Goal: Task Accomplishment & Management: Complete application form

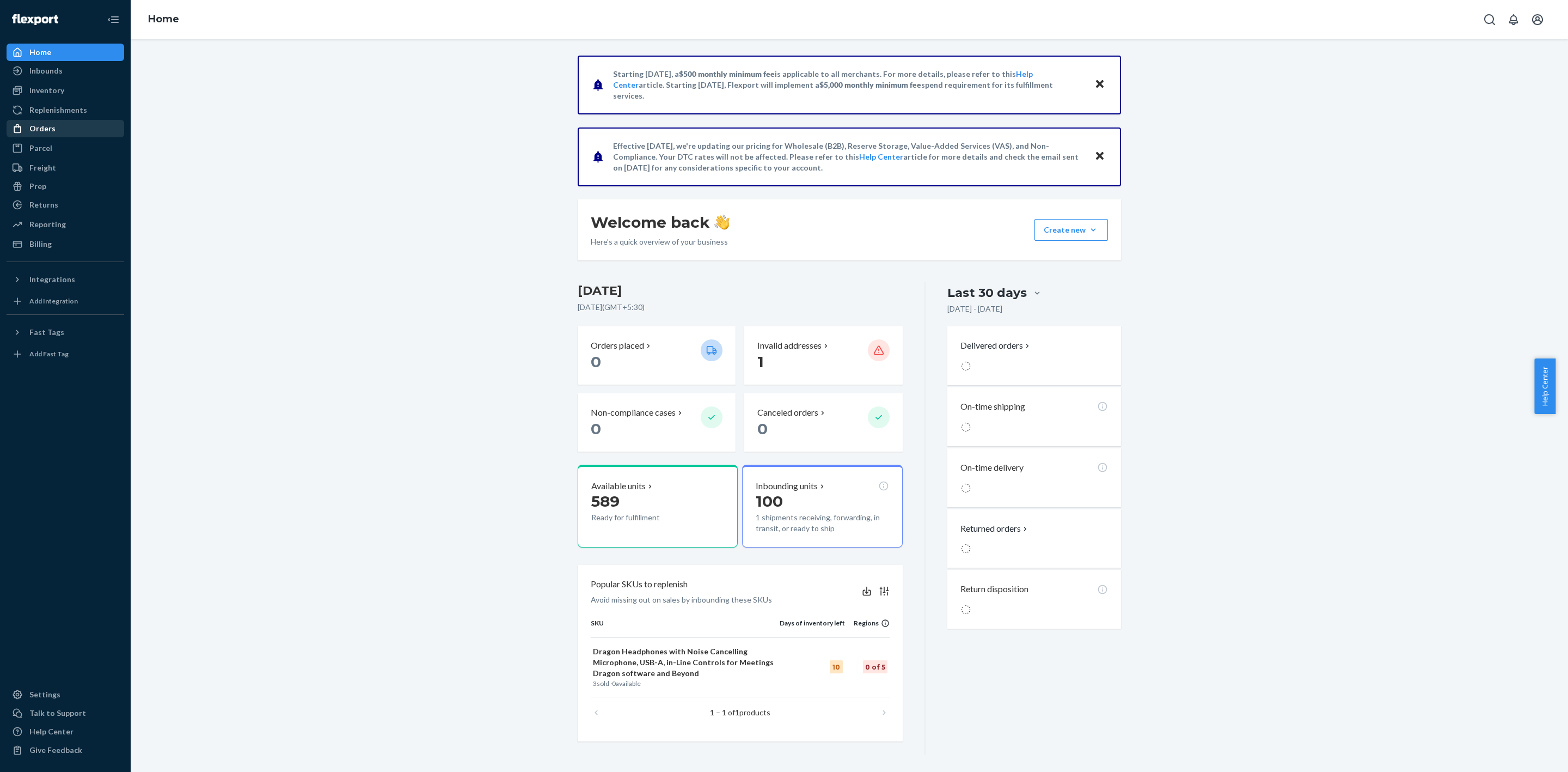
drag, startPoint x: 39, startPoint y: 133, endPoint x: 46, endPoint y: 129, distance: 8.1
click at [39, 133] on div "Orders" at bounding box center [43, 128] width 26 height 11
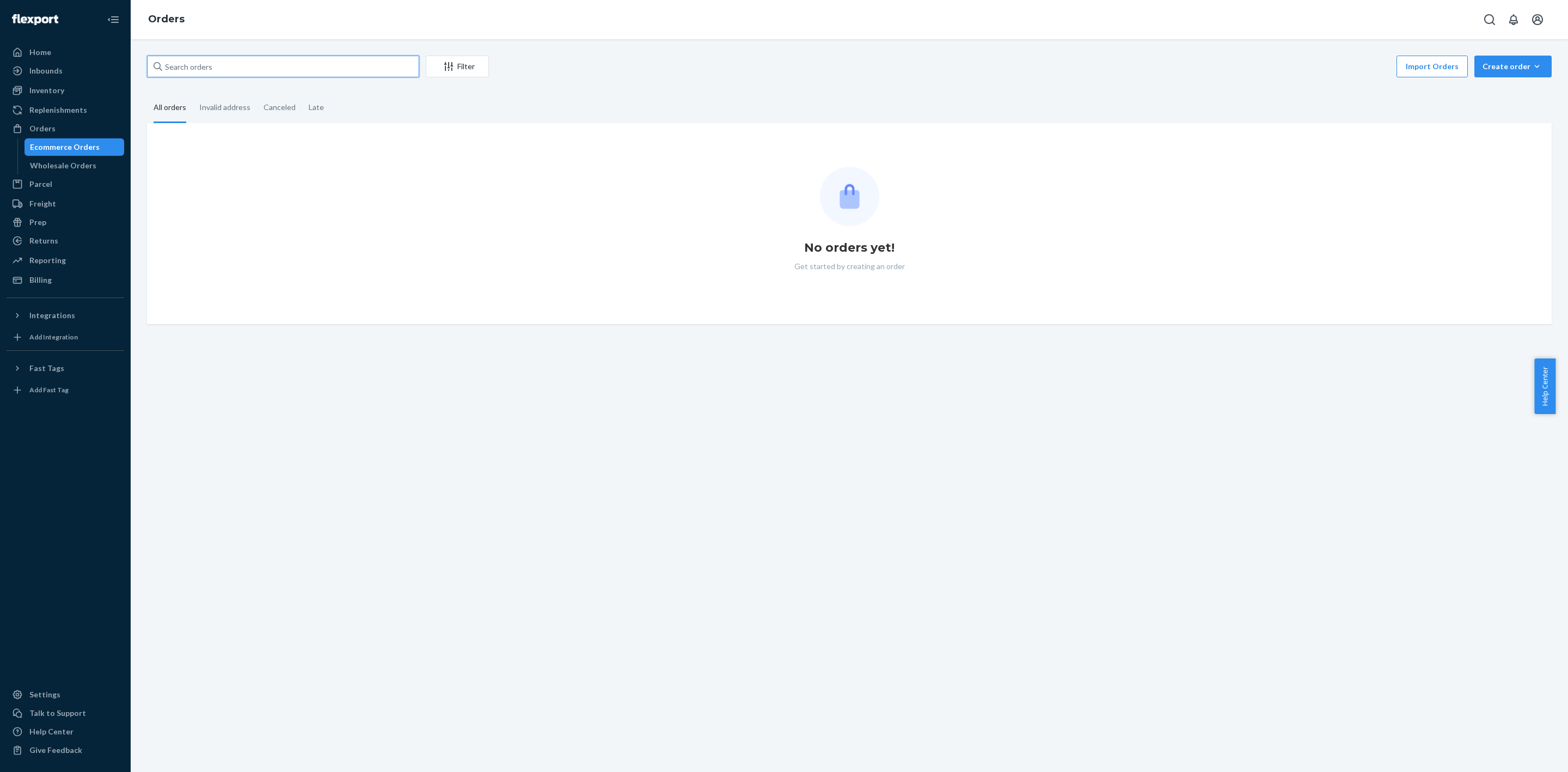
click at [225, 66] on input "text" at bounding box center [283, 67] width 272 height 22
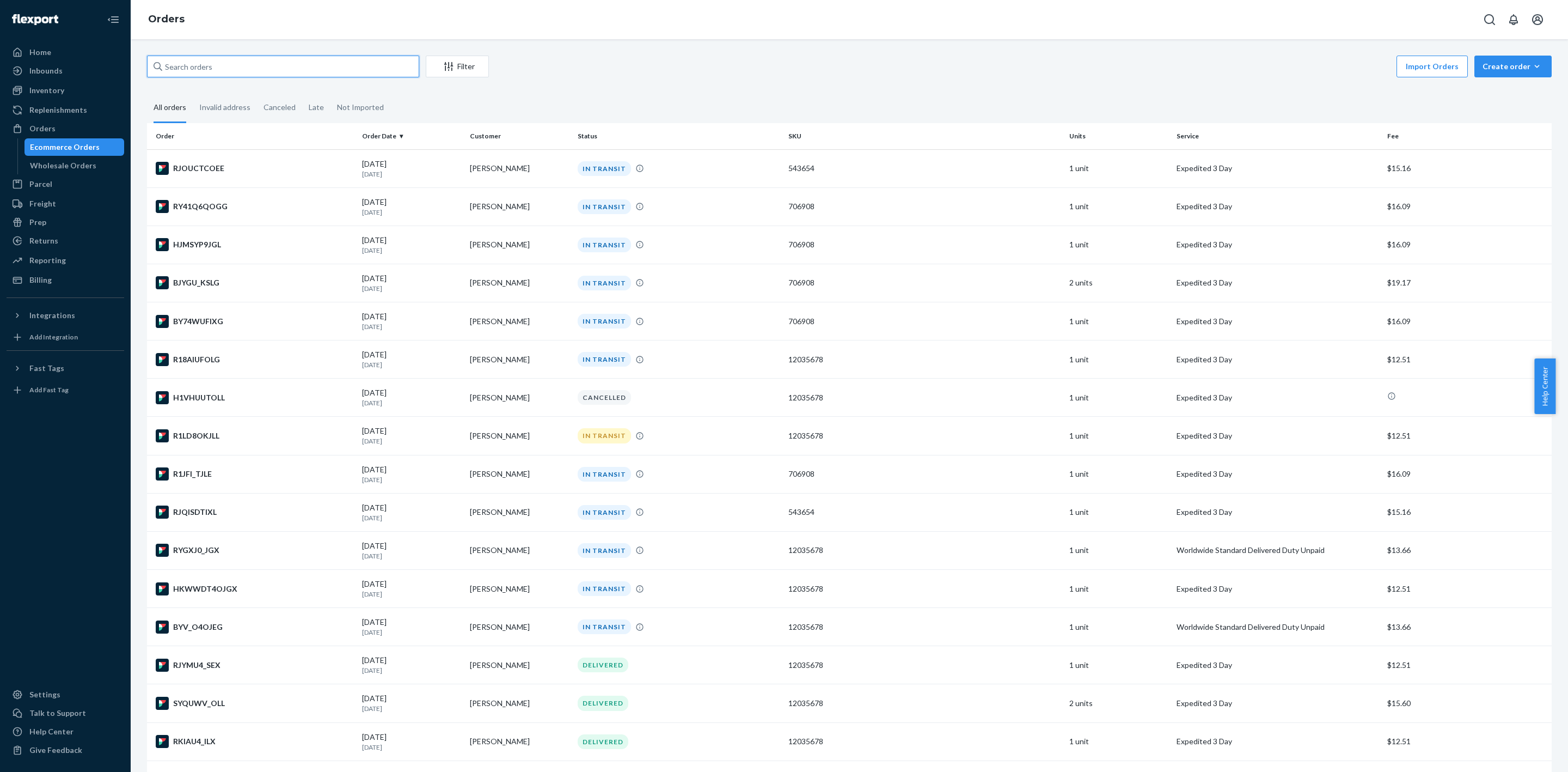
paste input "[PERSON_NAME]"
type input "[PERSON_NAME]"
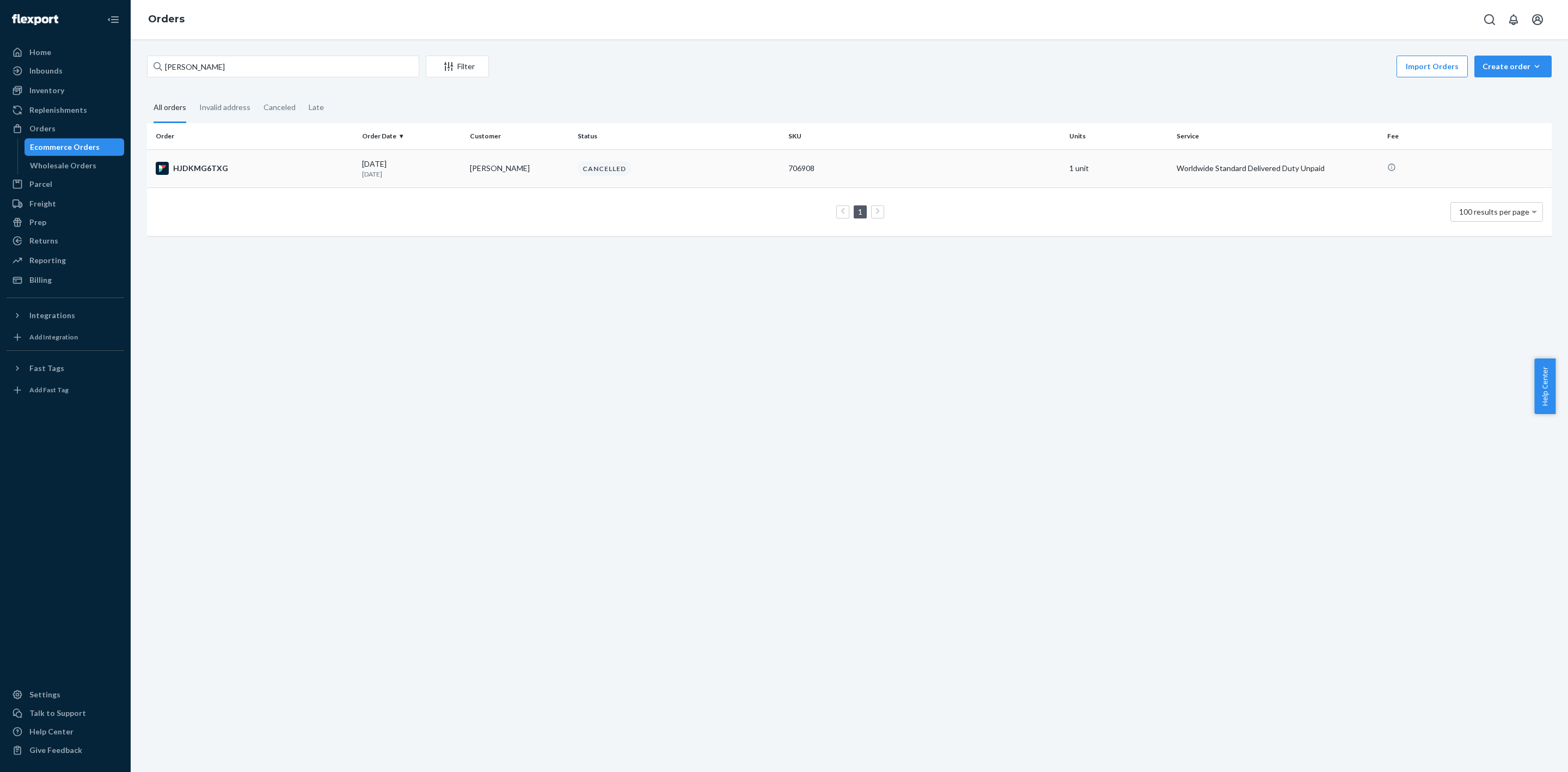
click at [712, 174] on div "CANCELLED" at bounding box center [678, 169] width 206 height 14
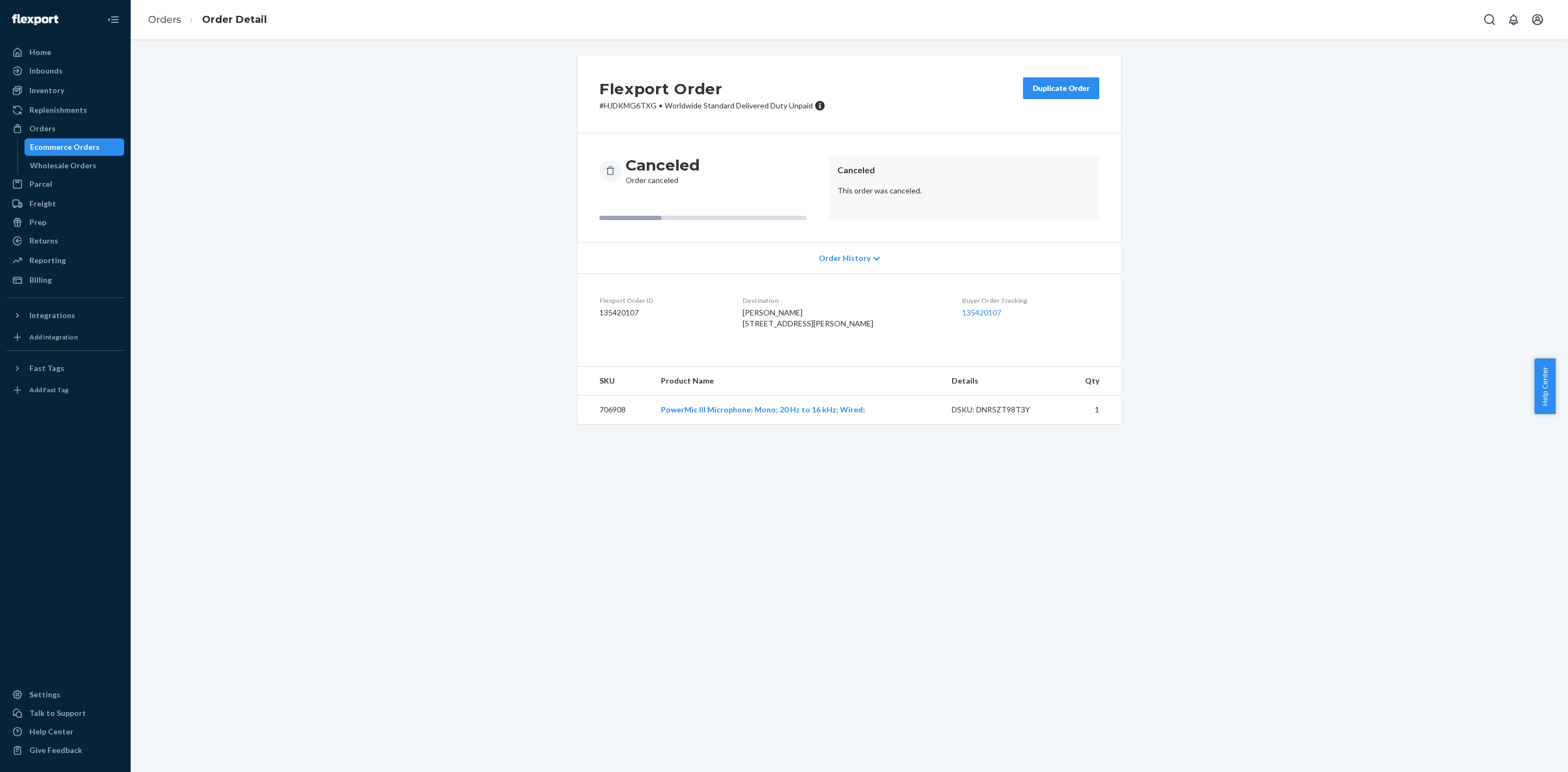
click at [1056, 91] on div "Duplicate Order" at bounding box center [1061, 88] width 58 height 11
click at [969, 312] on link "135420107" at bounding box center [982, 312] width 39 height 9
click at [56, 123] on div "Orders" at bounding box center [65, 128] width 115 height 15
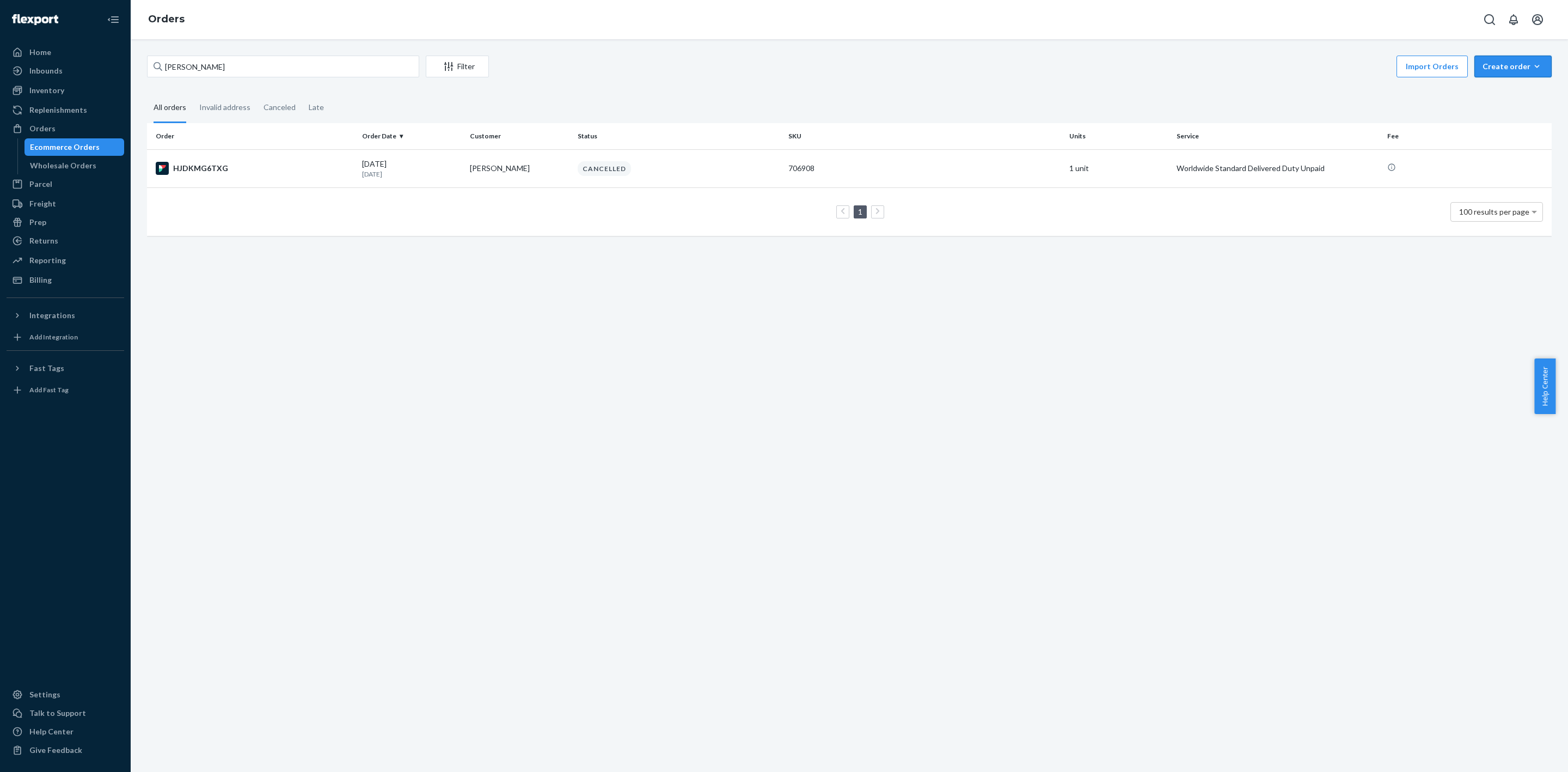
click at [1532, 67] on icon "button" at bounding box center [1537, 66] width 11 height 11
click at [1502, 93] on span "Ecommerce order" at bounding box center [1519, 93] width 67 height 8
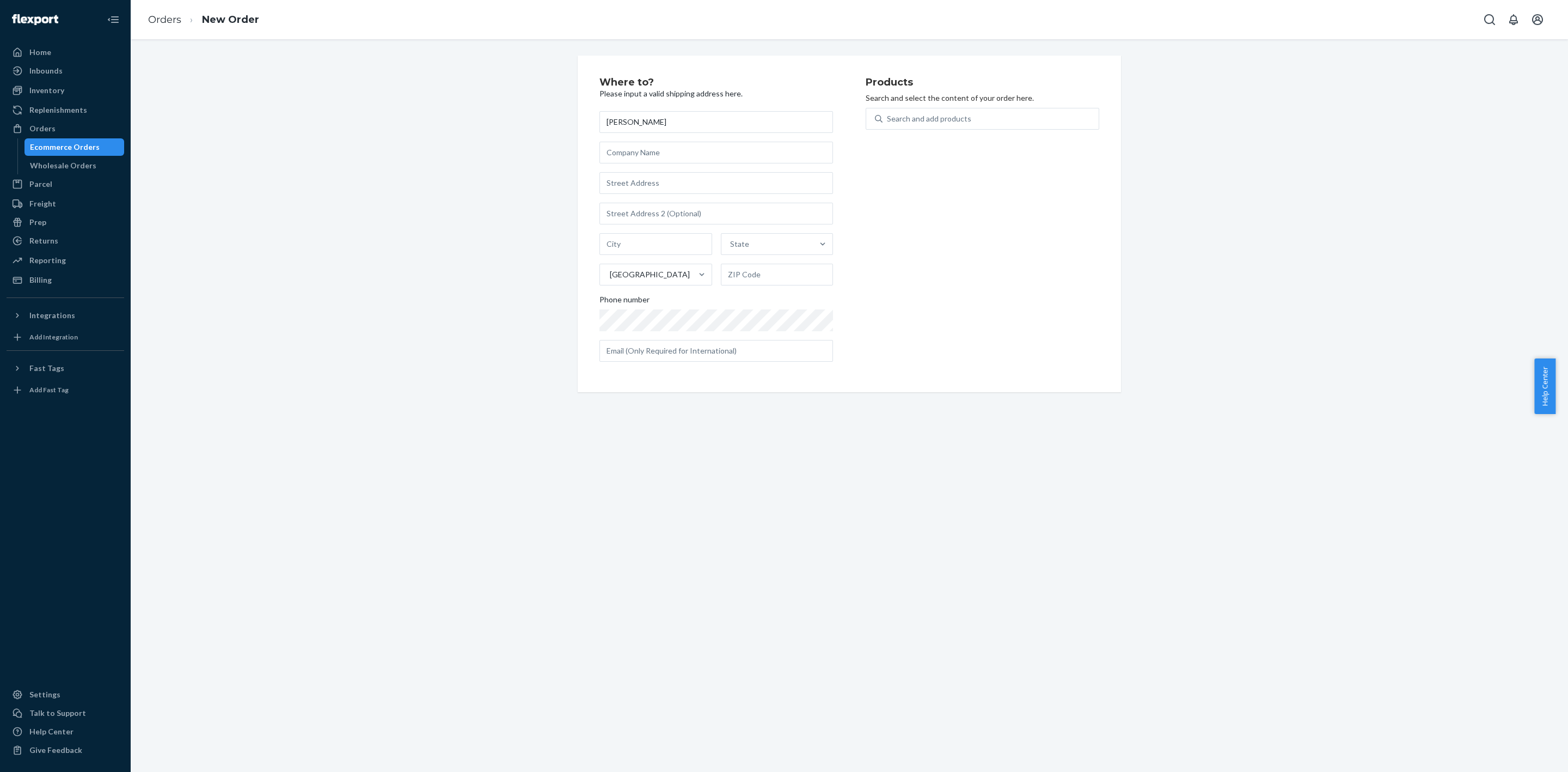
type input "[PERSON_NAME]"
click at [673, 183] on input "text" at bounding box center [716, 183] width 234 height 22
paste input "[STREET_ADDRESS][PERSON_NAME]"
type input "[STREET_ADDRESS][PERSON_NAME]"
type input "[GEOGRAPHIC_DATA] - [GEOGRAPHIC_DATA]"
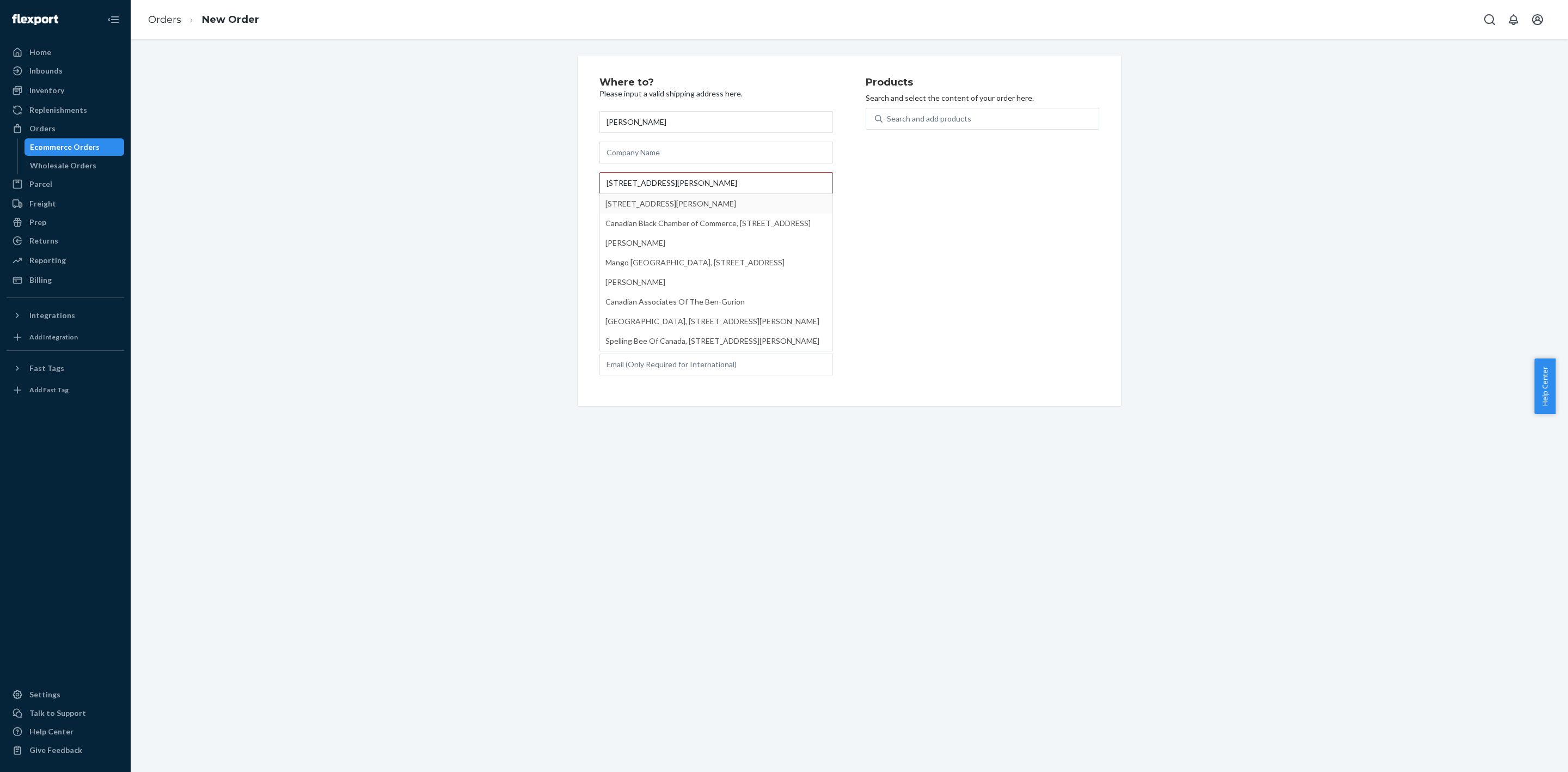
type input "M3J 3H7"
click at [678, 355] on input "text" at bounding box center [716, 351] width 234 height 22
paste input "[EMAIL_ADDRESS][DOMAIN_NAME]"
type input "[EMAIL_ADDRESS][DOMAIN_NAME]"
click at [917, 115] on div "Search and add products" at bounding box center [929, 118] width 85 height 11
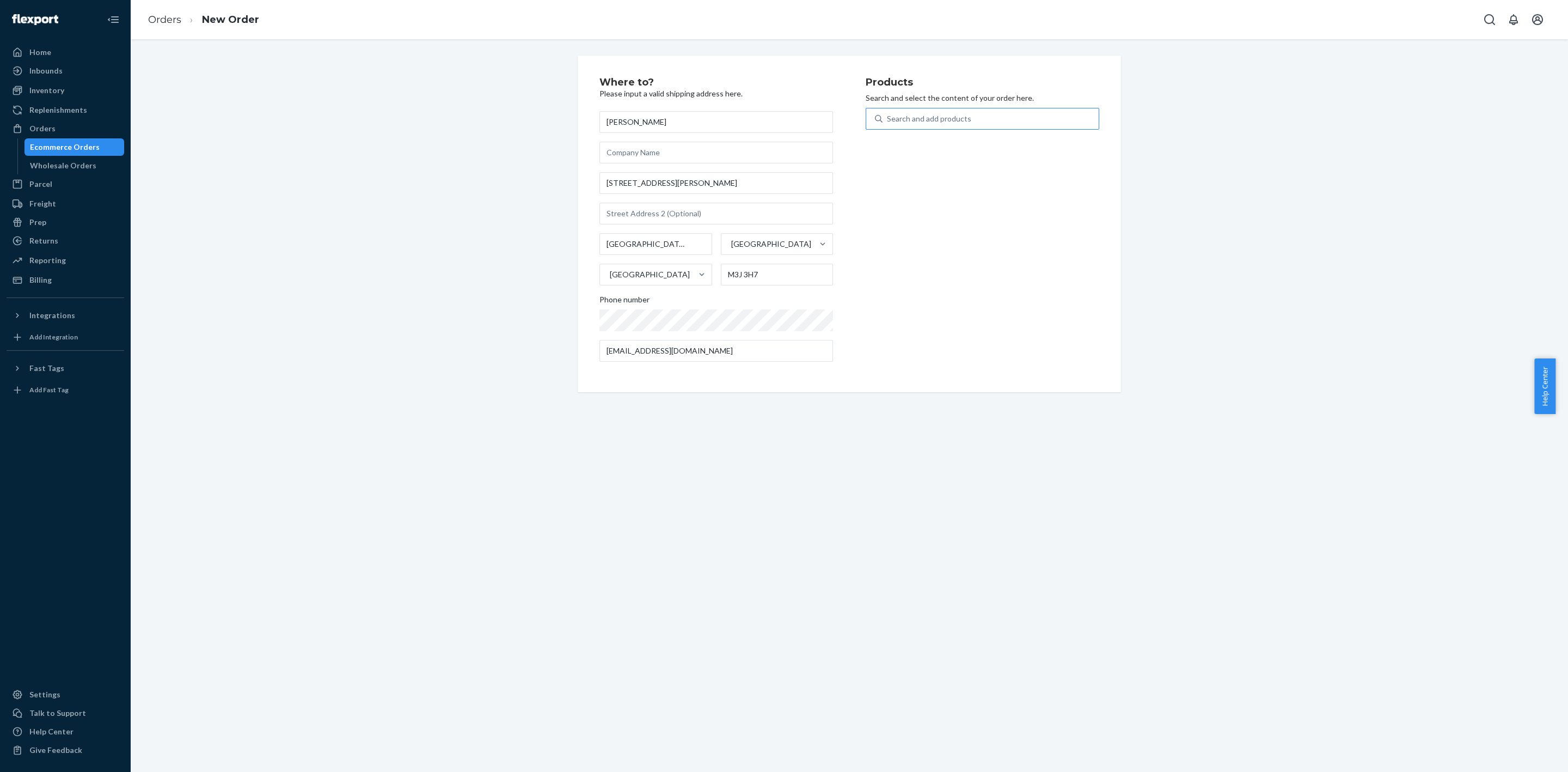
click at [888, 115] on input "Search and add products" at bounding box center [888, 118] width 1 height 11
type input "po"
click at [940, 159] on div "PowerMic III Microphone; Mono; 20 Hz to 16 kHz; Wired;" at bounding box center [961, 151] width 174 height 22
click at [897, 125] on input "po" at bounding box center [892, 118] width 10 height 11
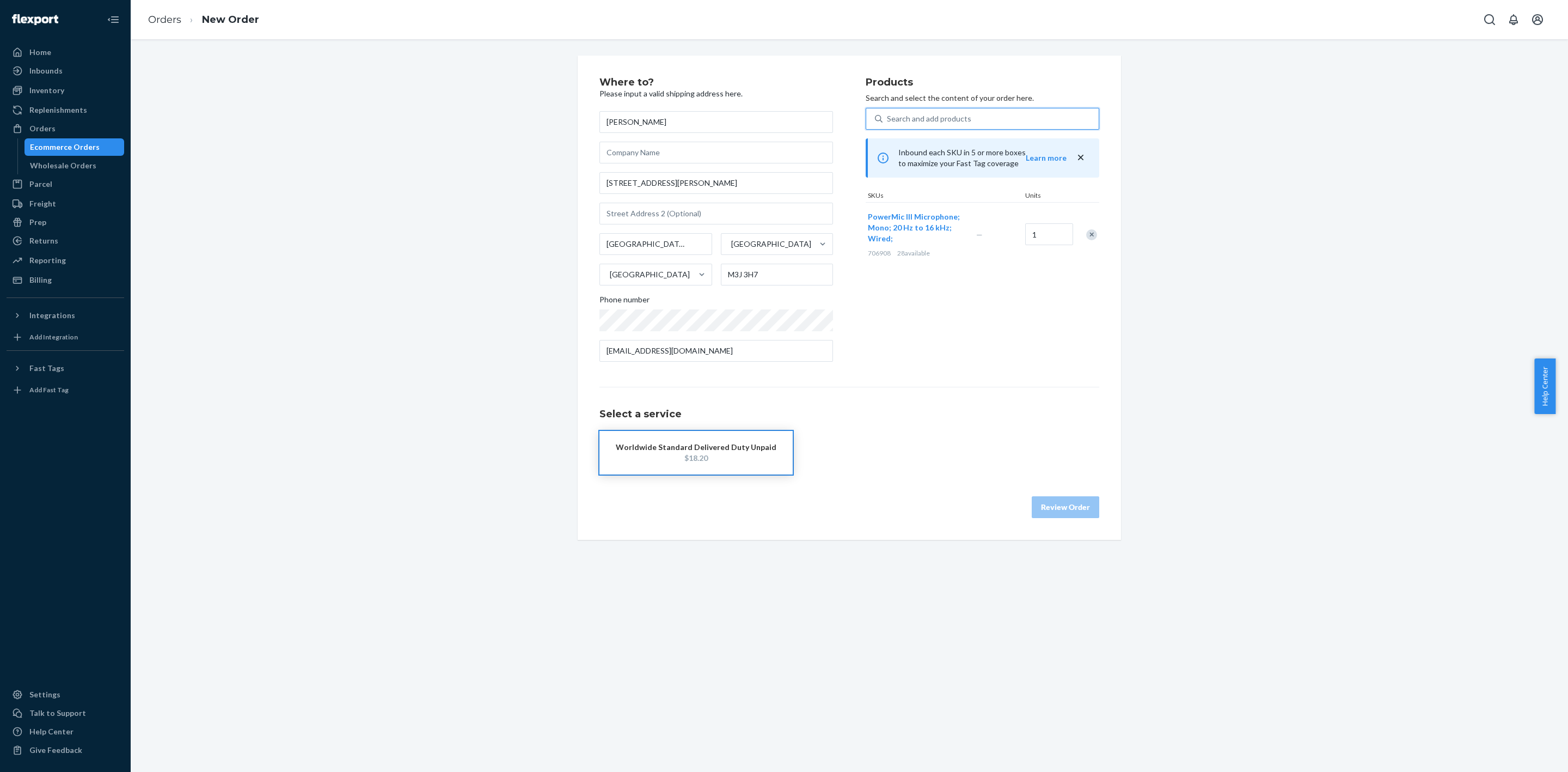
click at [713, 461] on button "Worldwide Standard Delivered Duty Unpaid $18.20" at bounding box center [696, 453] width 193 height 43
click at [1041, 515] on button "Review Order" at bounding box center [1065, 518] width 67 height 22
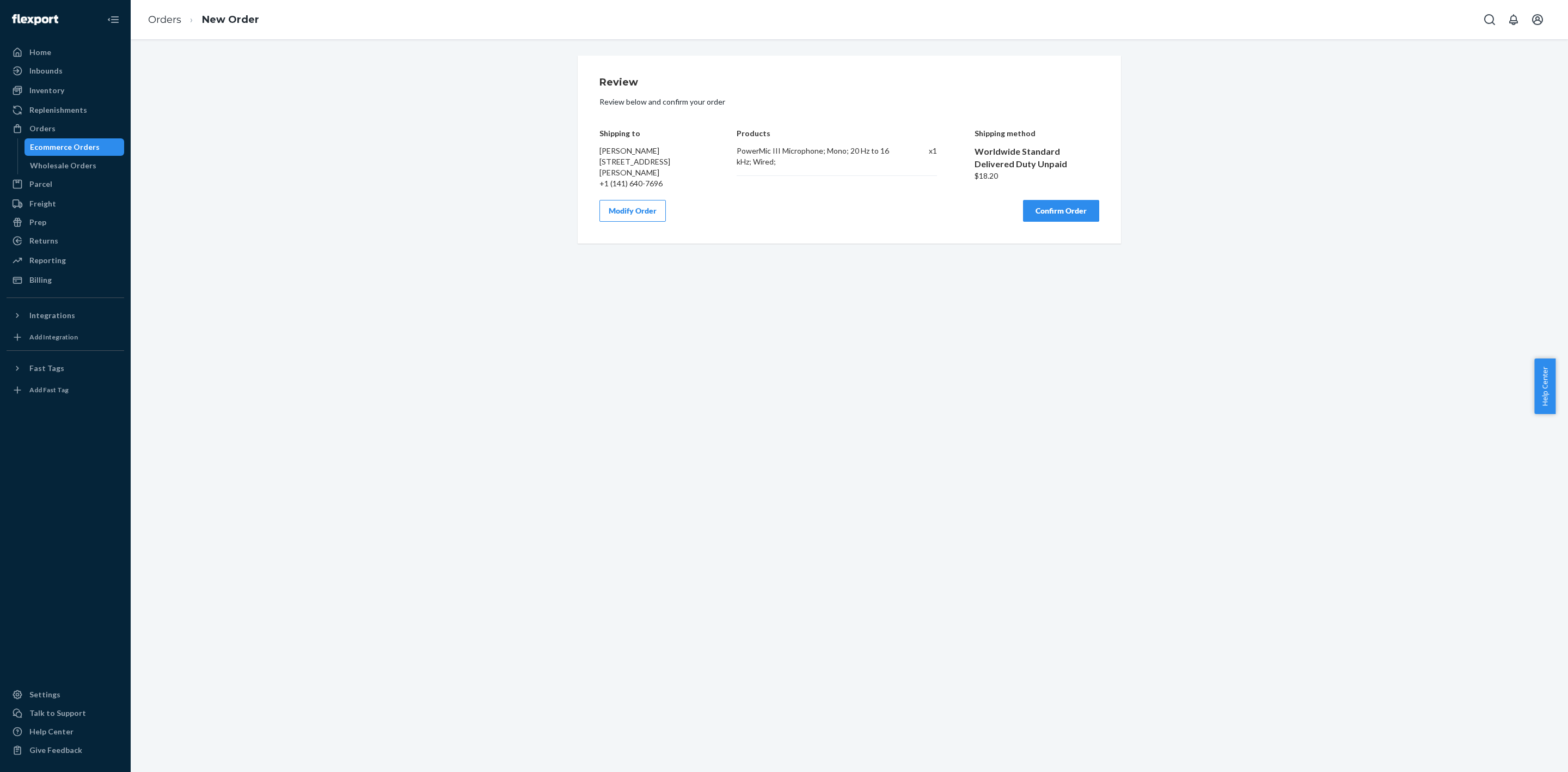
click at [1050, 222] on button "Confirm Order" at bounding box center [1061, 211] width 76 height 22
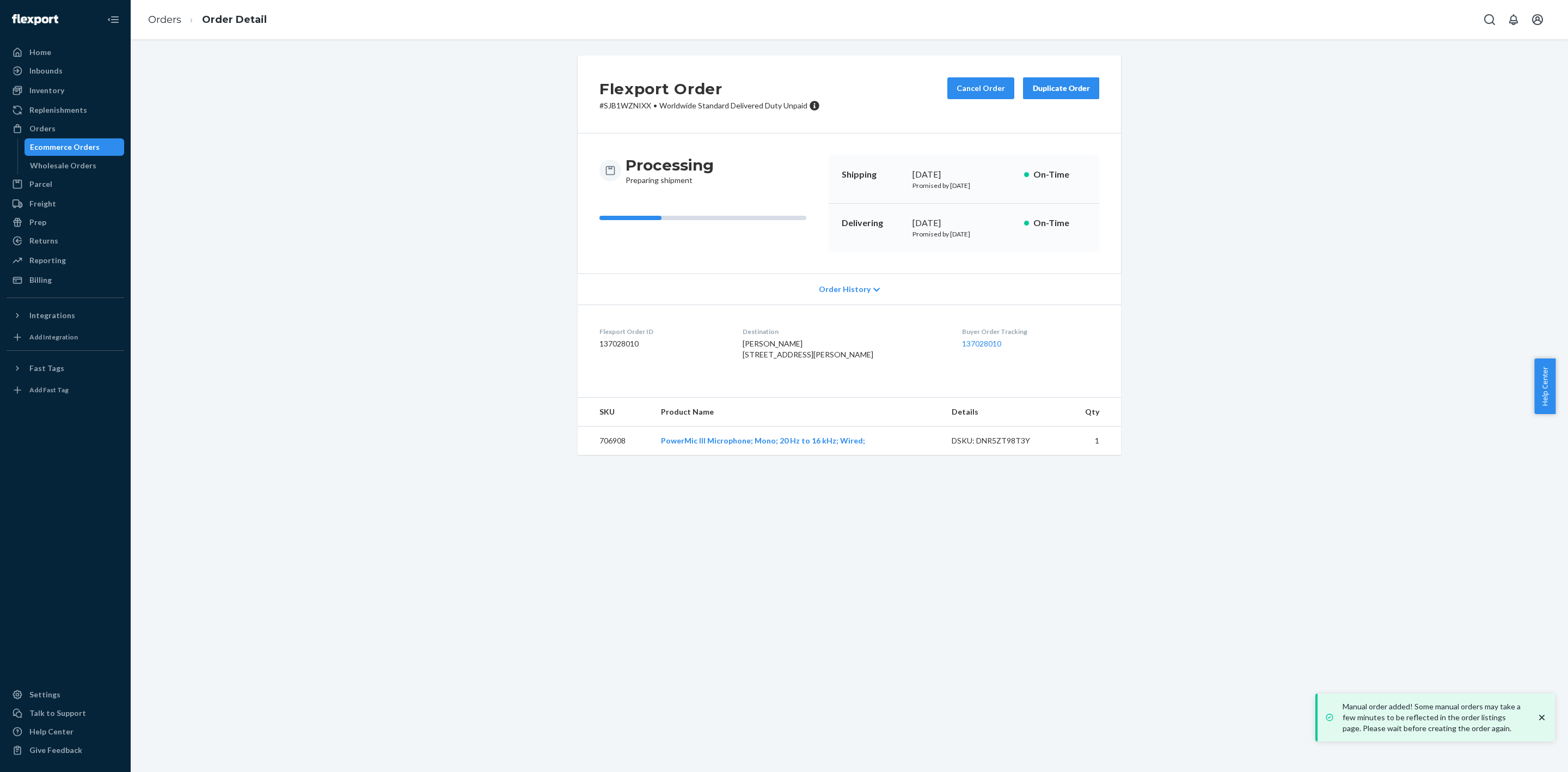
click at [1415, 1] on div "Orders Order Detail" at bounding box center [850, 20] width 1438 height 39
